Goal: Information Seeking & Learning: Learn about a topic

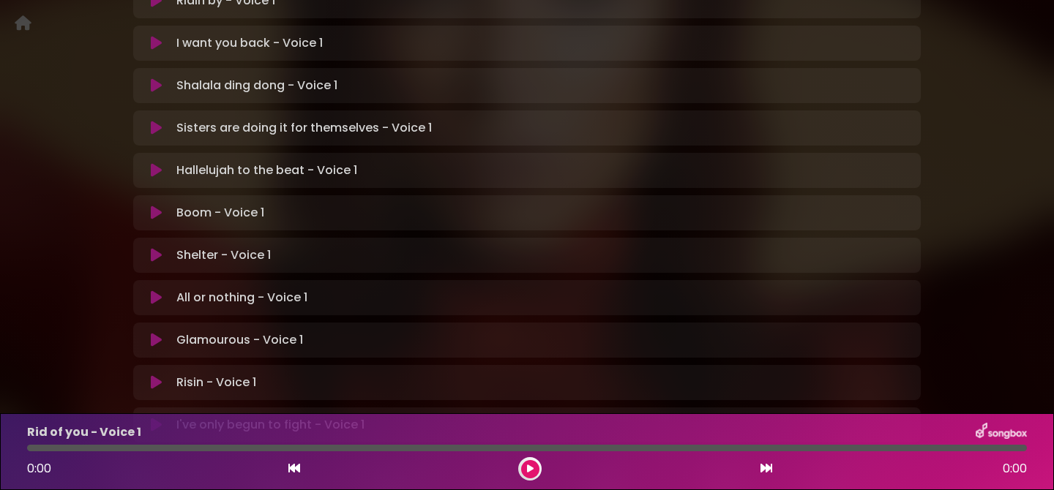
scroll to position [522, 0]
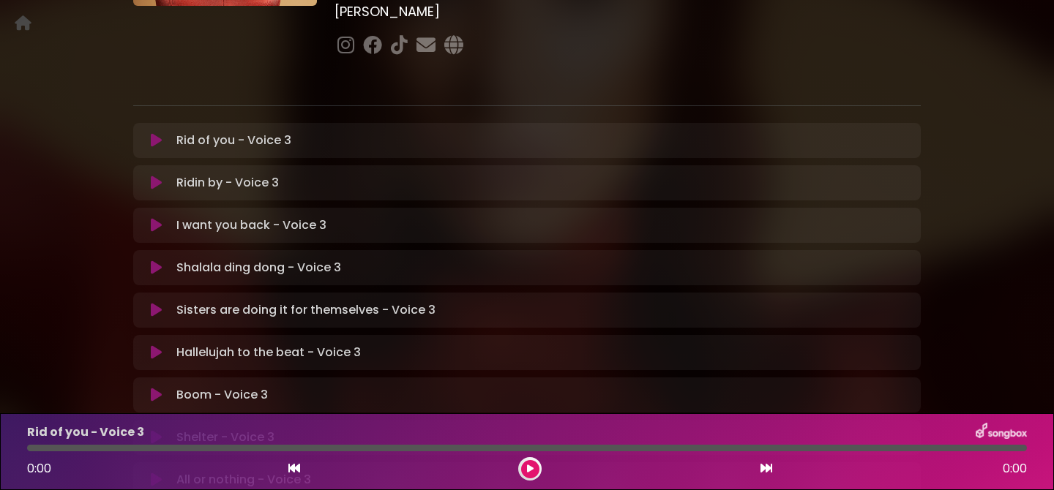
scroll to position [241, 0]
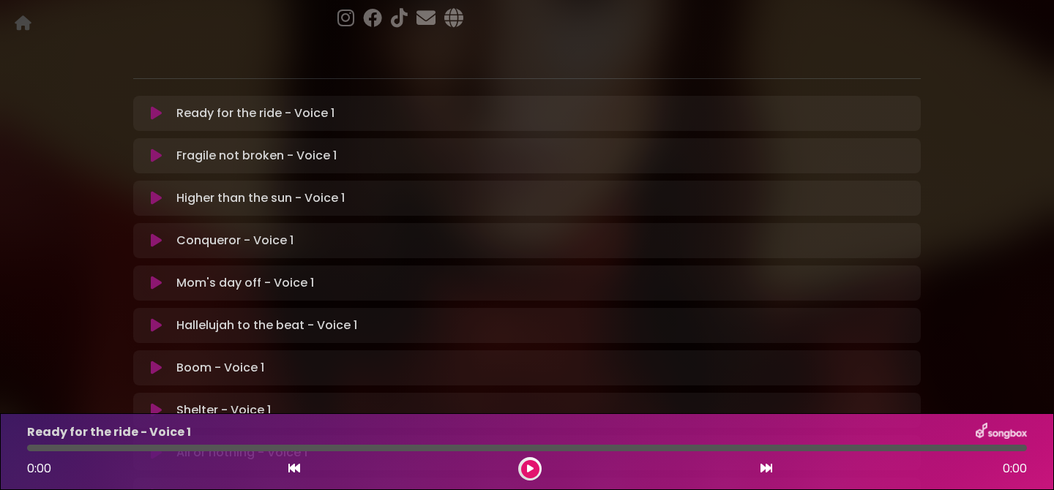
scroll to position [248, 0]
